Goal: Check status: Check status

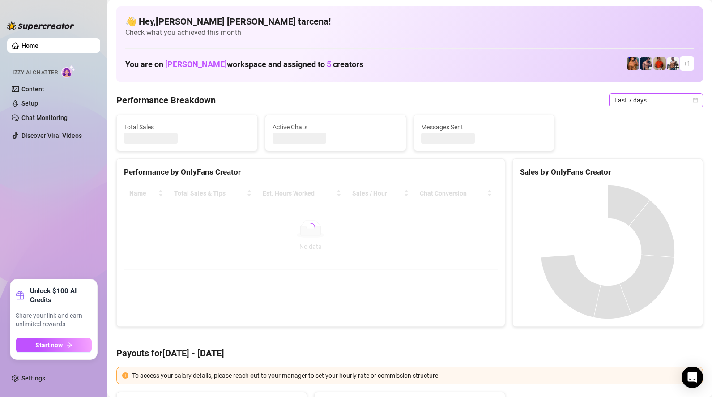
click at [632, 102] on span "Last 7 days" at bounding box center [655, 99] width 83 height 13
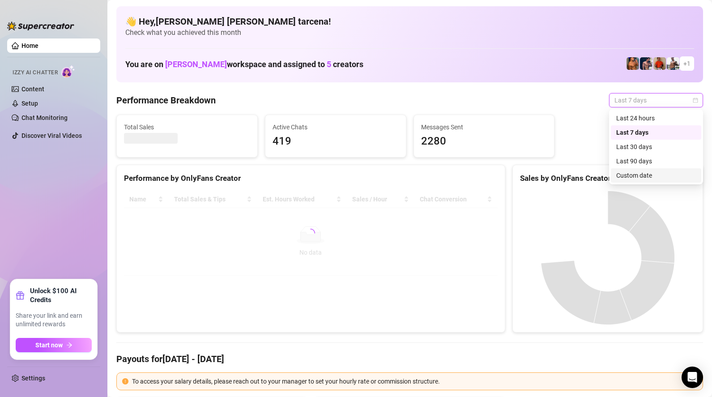
click at [640, 173] on div "Custom date" at bounding box center [656, 175] width 80 height 10
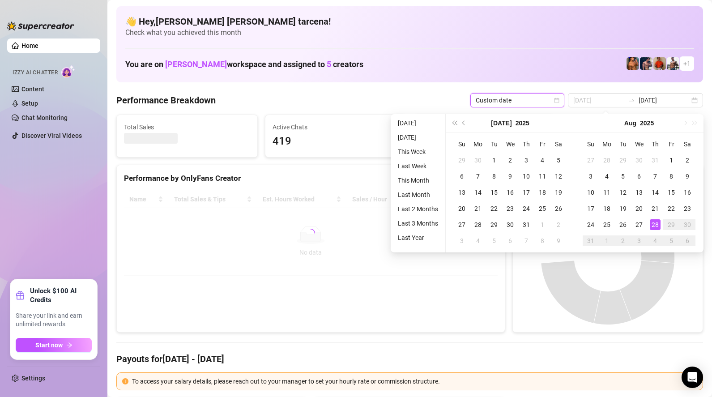
click at [658, 225] on div "28" at bounding box center [654, 224] width 11 height 11
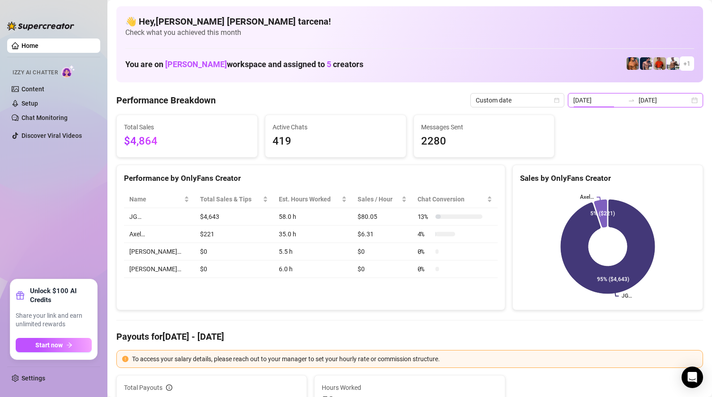
click at [624, 98] on input "[DATE]" at bounding box center [598, 100] width 51 height 10
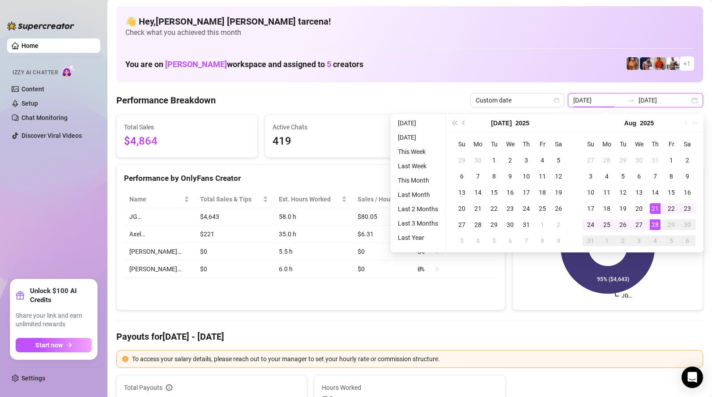
type input "[DATE]"
click at [657, 222] on div "28" at bounding box center [654, 224] width 11 height 11
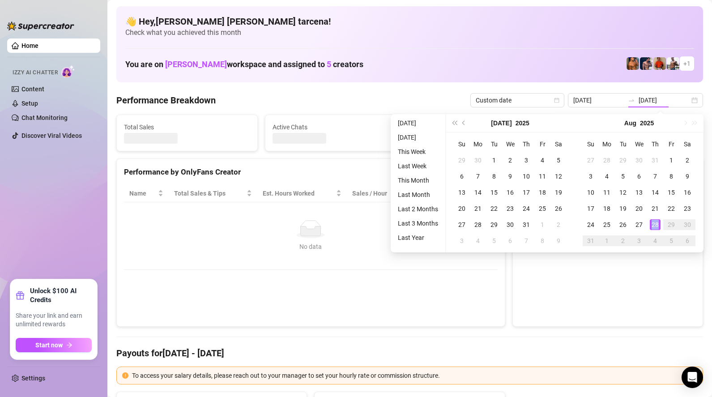
type input "[DATE]"
